Goal: Information Seeking & Learning: Learn about a topic

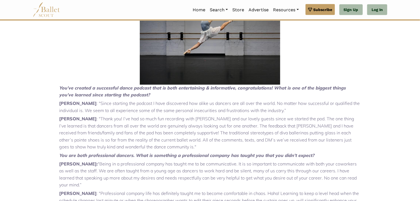
scroll to position [509, 0]
click at [246, 161] on p "[PERSON_NAME]: "Being in a professional company has taught me to be communicati…" at bounding box center [210, 175] width 302 height 28
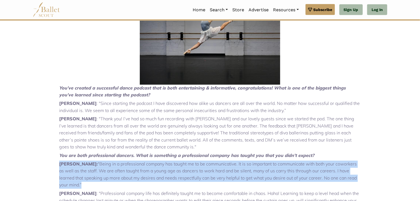
click at [246, 161] on p "[PERSON_NAME]: "Being in a professional company has taught me to be communicati…" at bounding box center [210, 175] width 302 height 28
click at [271, 161] on p "[PERSON_NAME]: "Being in a professional company has taught me to be communicati…" at bounding box center [210, 175] width 302 height 28
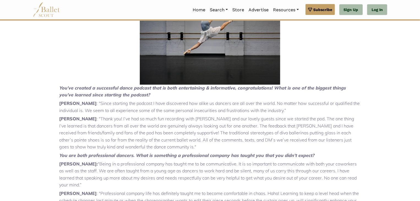
click at [281, 190] on p "[PERSON_NAME] : "Professional company life has definitely taught me to become c…" at bounding box center [210, 204] width 302 height 28
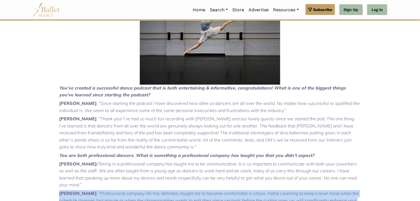
click at [281, 190] on p "[PERSON_NAME] : "Professional company life has definitely taught me to become c…" at bounding box center [210, 204] width 302 height 28
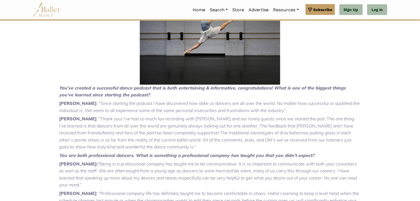
click at [251, 161] on p "[PERSON_NAME]: "Being in a professional company has taught me to be communicati…" at bounding box center [210, 175] width 302 height 28
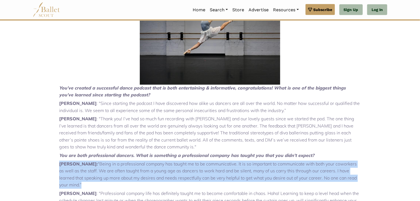
click at [251, 161] on p "[PERSON_NAME]: "Being in a professional company has taught me to be communicati…" at bounding box center [210, 175] width 302 height 28
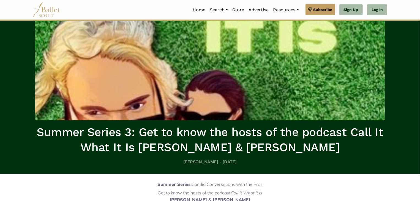
scroll to position [22, 0]
